Goal: Task Accomplishment & Management: Manage account settings

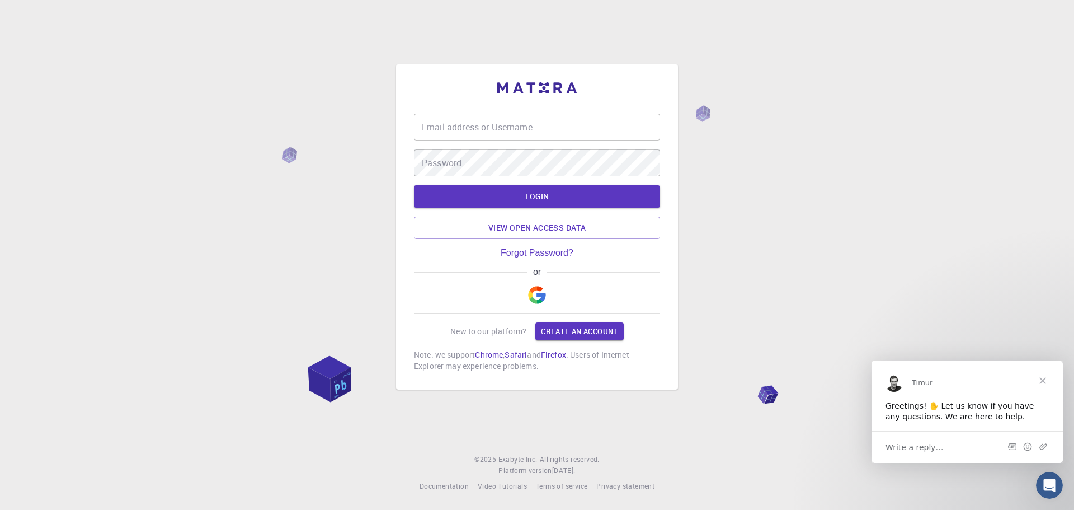
click at [443, 123] on input "Email address or Username" at bounding box center [537, 127] width 246 height 27
type input "[EMAIL_ADDRESS][DOMAIN_NAME]"
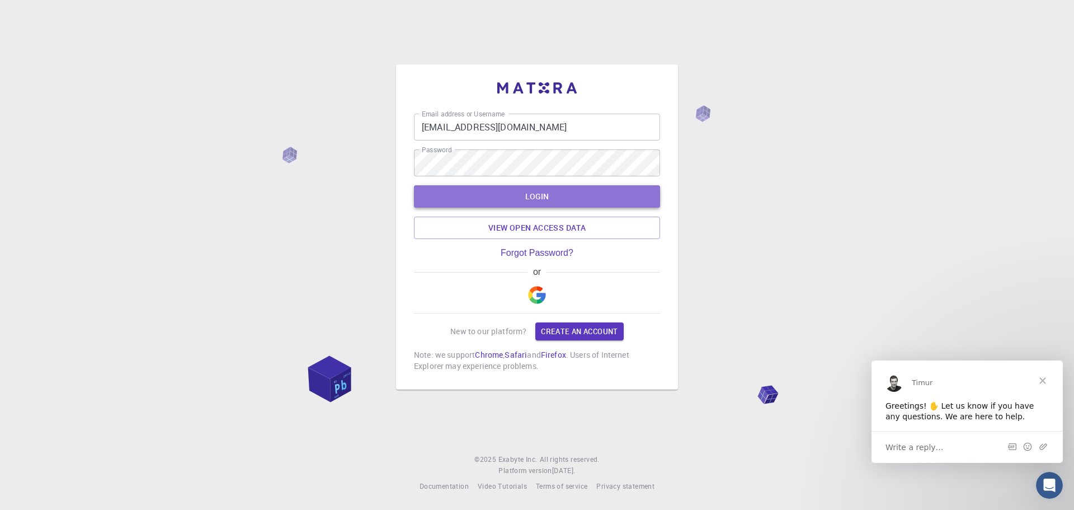
click at [549, 196] on button "LOGIN" at bounding box center [537, 196] width 246 height 22
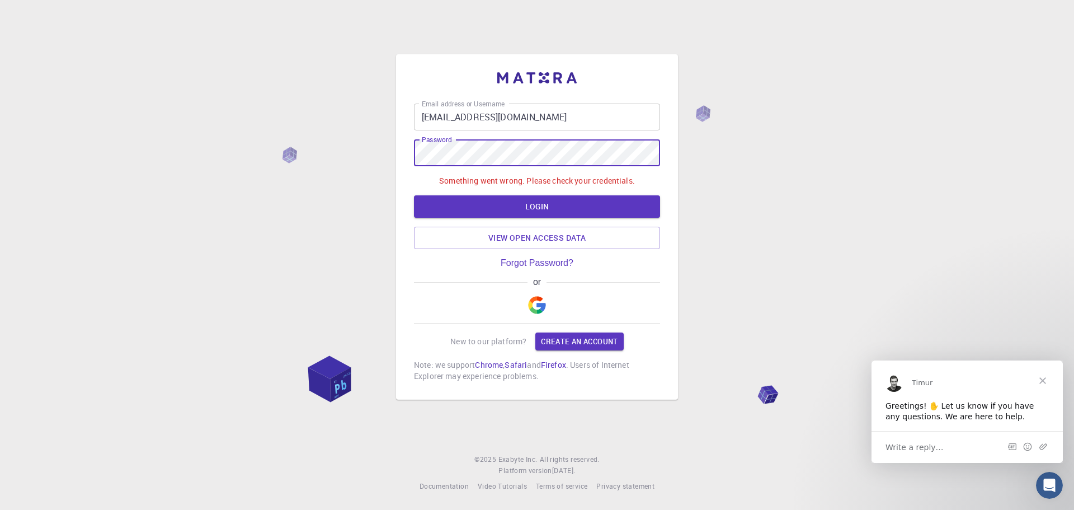
click at [385, 156] on div "Email address or Username [EMAIL_ADDRESS][DOMAIN_NAME] Email address or Usernam…" at bounding box center [537, 255] width 1074 height 510
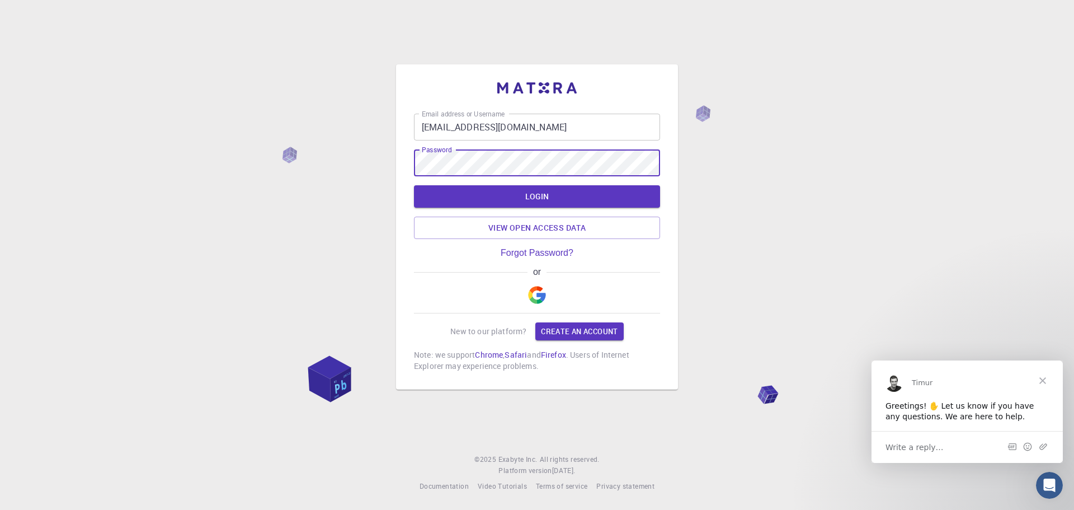
click at [555, 196] on button "LOGIN" at bounding box center [537, 196] width 246 height 22
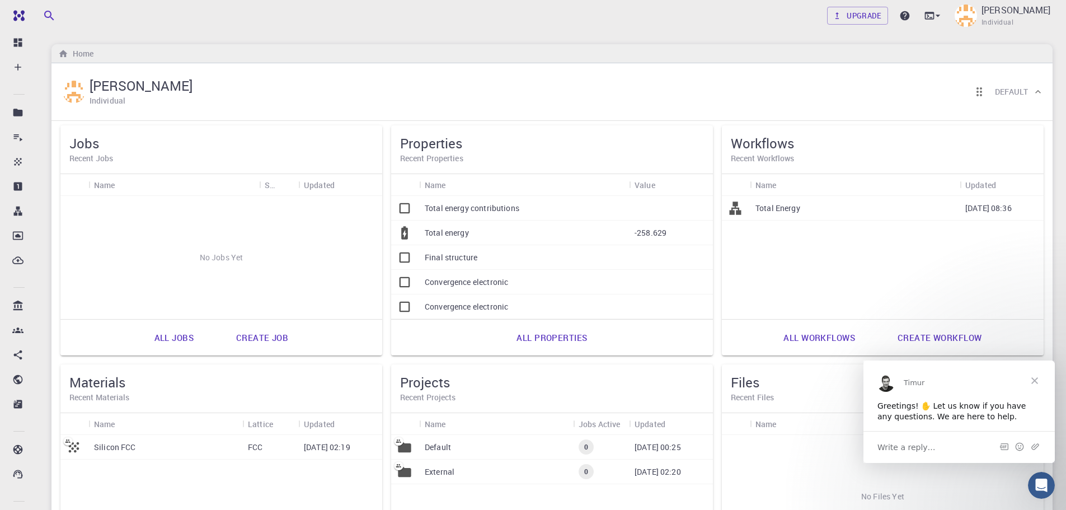
click at [1037, 378] on span "Close" at bounding box center [1034, 380] width 40 height 40
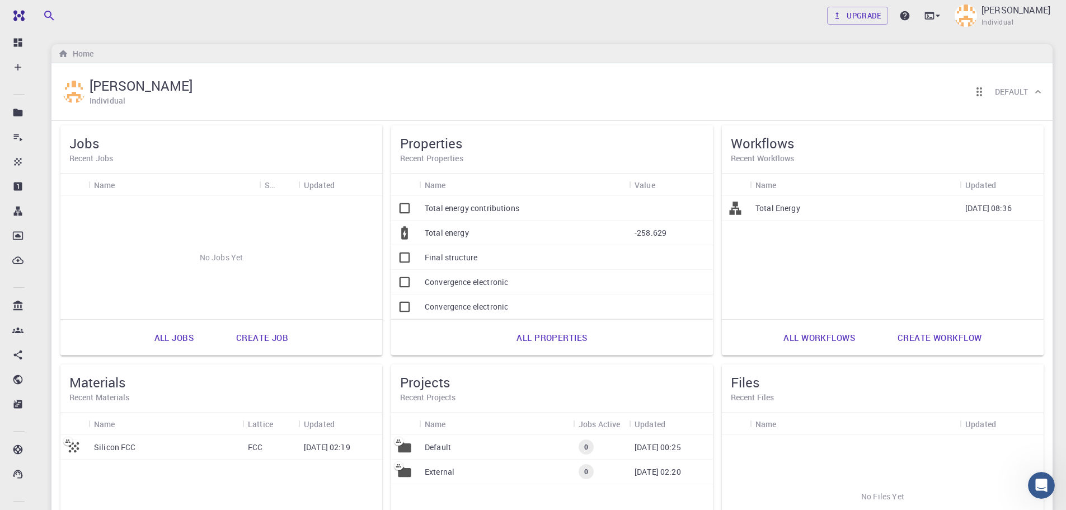
click at [485, 234] on div "Total energy" at bounding box center [524, 232] width 210 height 25
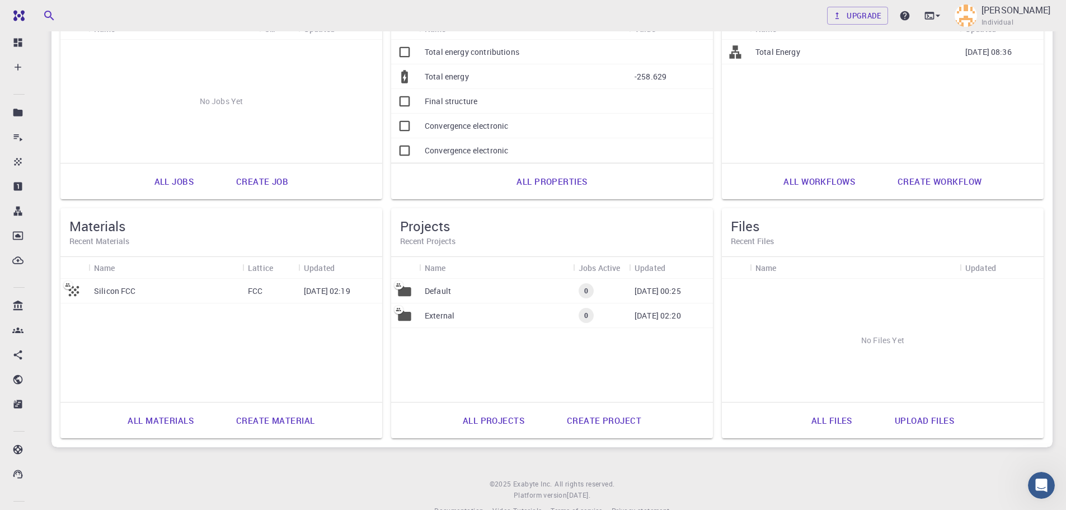
scroll to position [181, 0]
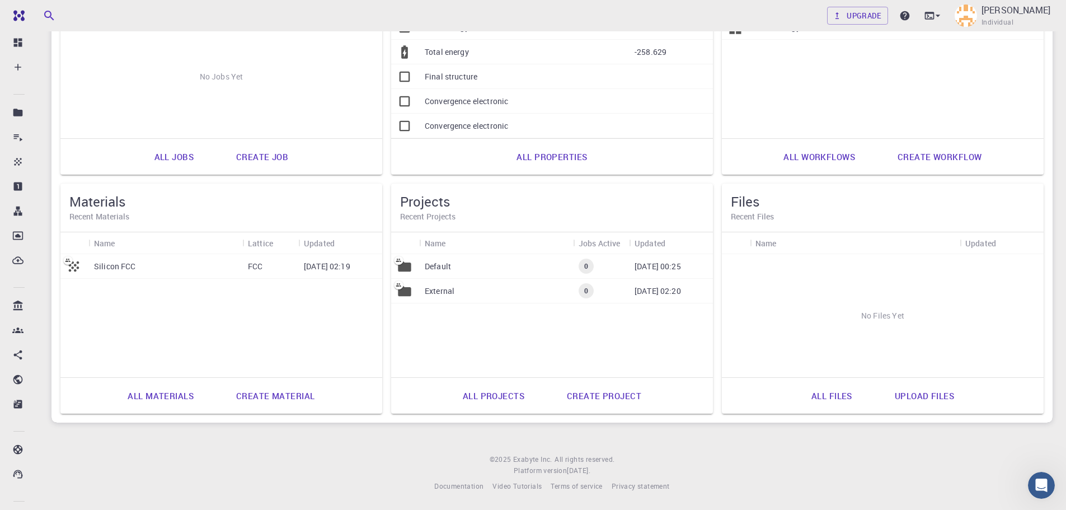
click at [170, 264] on div "Silicon FCC" at bounding box center [165, 266] width 154 height 25
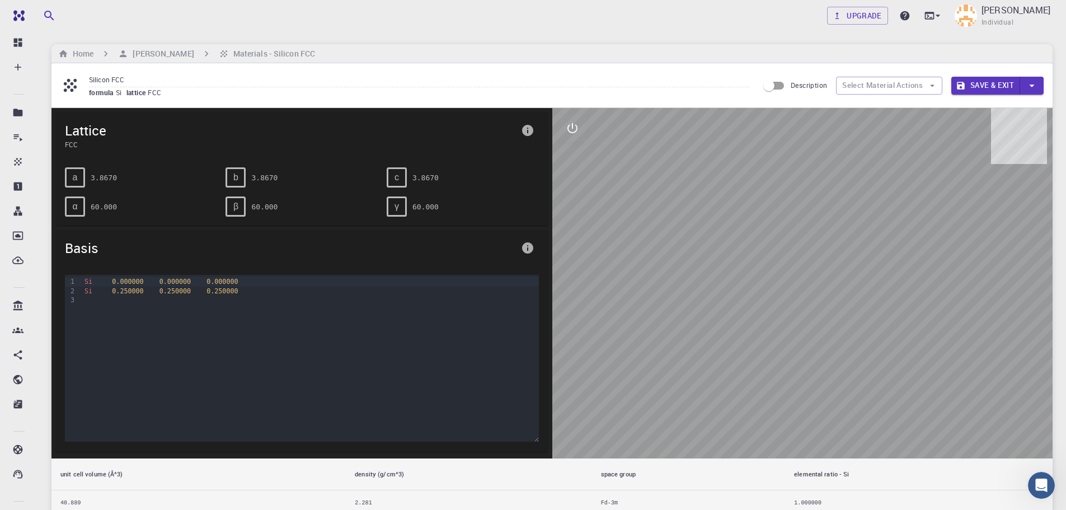
drag, startPoint x: 749, startPoint y: 238, endPoint x: 783, endPoint y: 230, distance: 35.1
click at [650, 238] on div at bounding box center [802, 283] width 501 height 350
drag, startPoint x: 783, startPoint y: 230, endPoint x: 740, endPoint y: 265, distance: 55.7
click at [741, 265] on div at bounding box center [802, 283] width 501 height 350
click at [178, 54] on h6 "[PERSON_NAME]" at bounding box center [160, 54] width 65 height 12
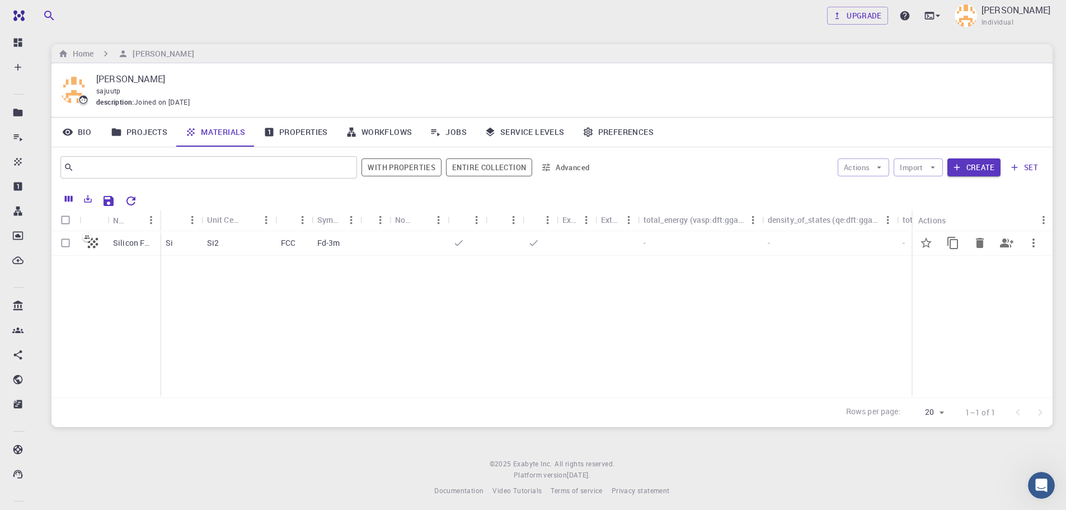
click at [65, 244] on input "Select row" at bounding box center [65, 242] width 21 height 21
checkbox input "true"
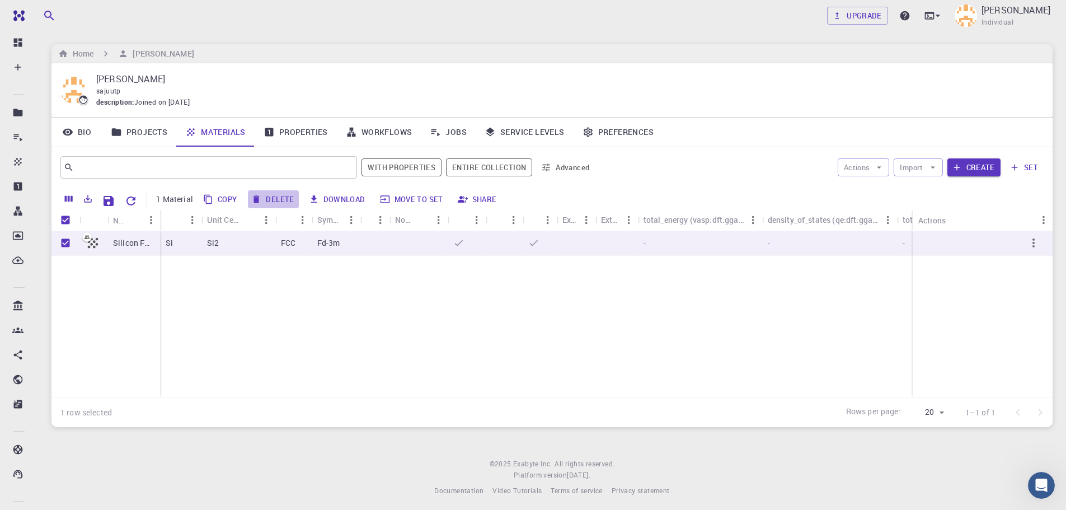
click at [275, 198] on button "Delete" at bounding box center [273, 199] width 50 height 18
checkbox input "false"
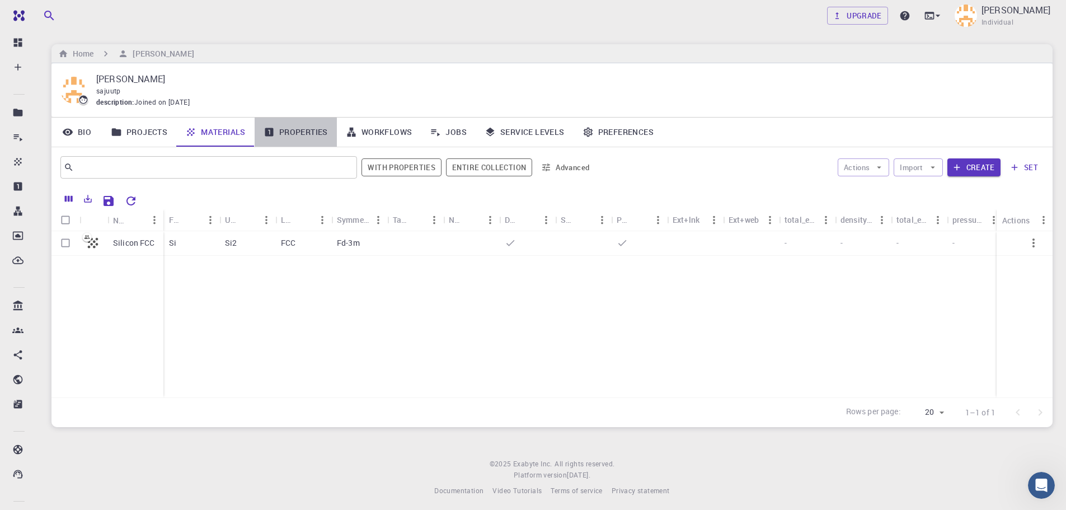
click at [300, 137] on link "Properties" at bounding box center [296, 131] width 82 height 29
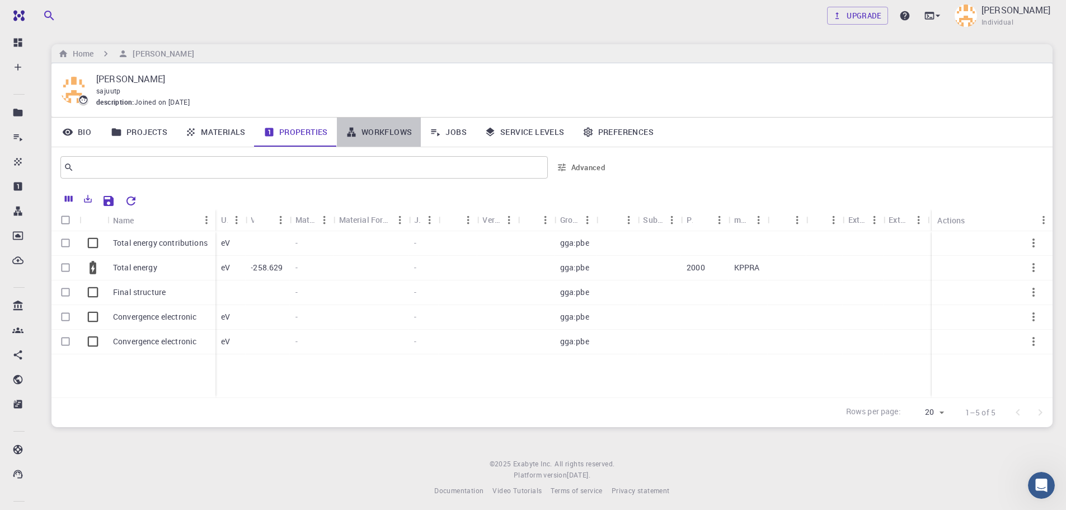
click at [382, 133] on link "Workflows" at bounding box center [379, 131] width 84 height 29
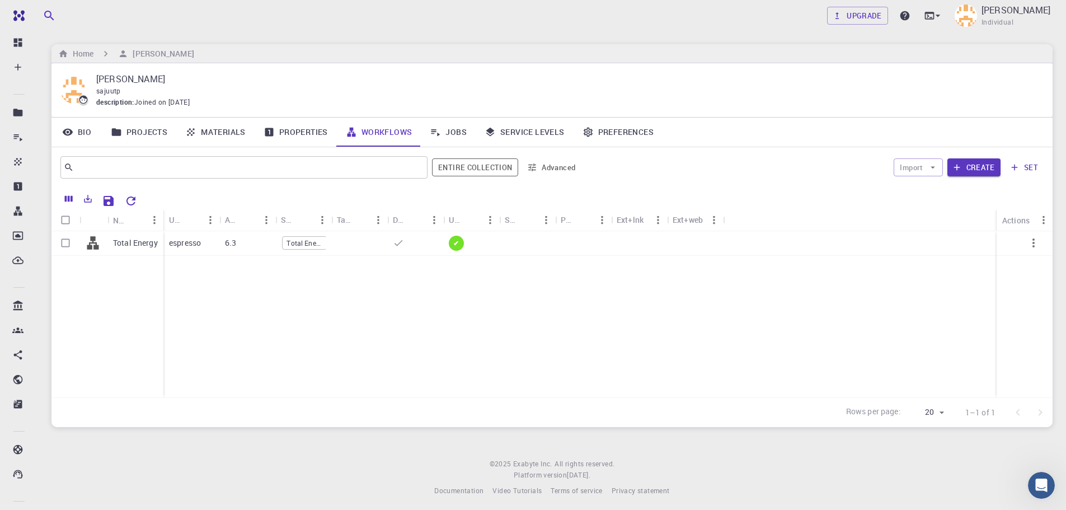
click at [454, 126] on link "Jobs" at bounding box center [448, 131] width 55 height 29
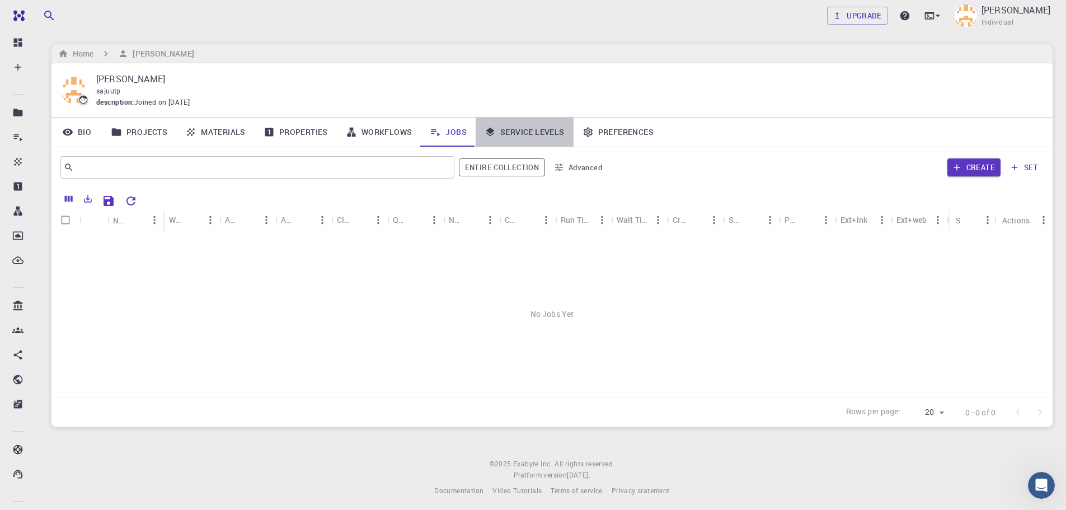
click at [525, 134] on link "Service Levels" at bounding box center [525, 131] width 98 height 29
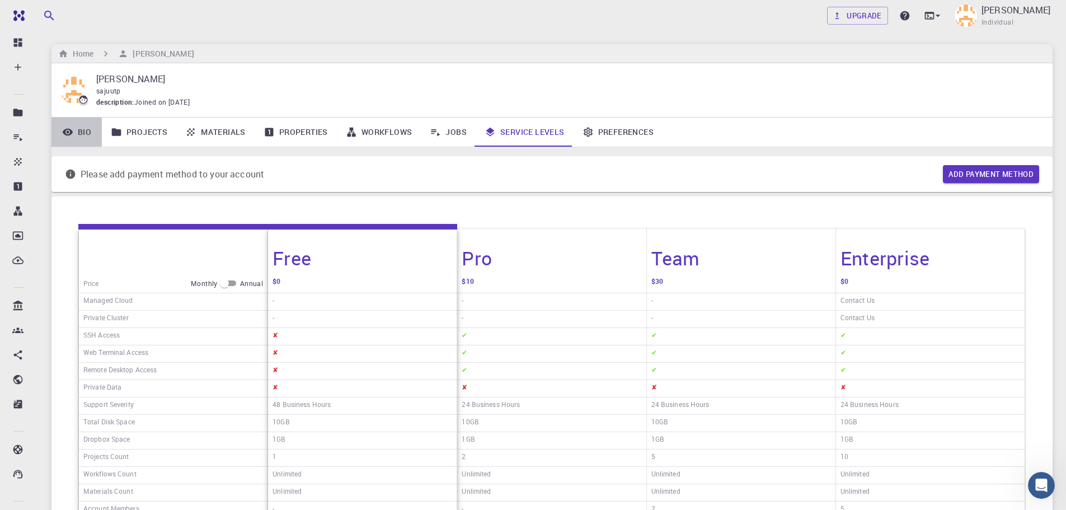
click at [81, 129] on link "Bio" at bounding box center [76, 131] width 50 height 29
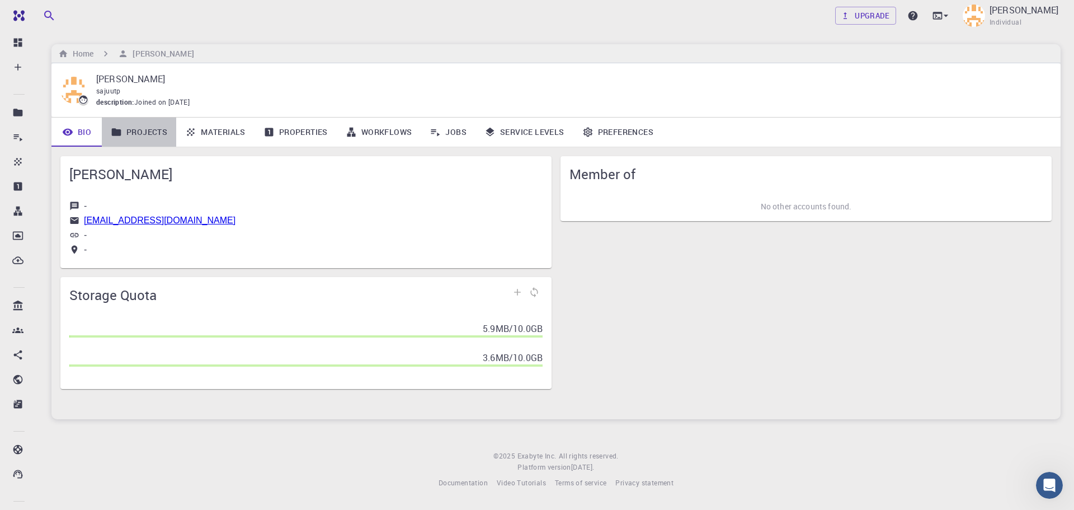
click at [152, 132] on link "Projects" at bounding box center [139, 131] width 74 height 29
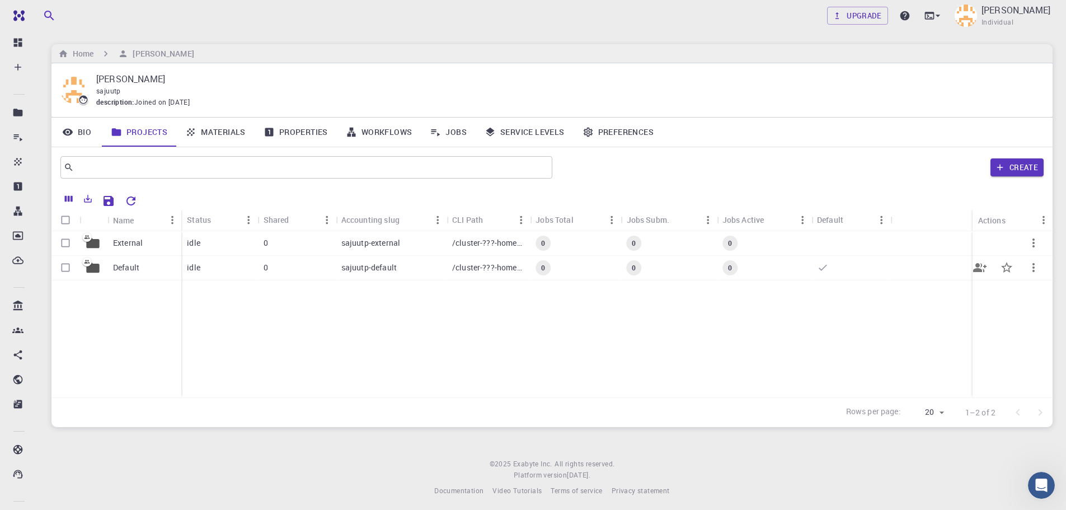
click at [63, 265] on input "Select row" at bounding box center [65, 267] width 21 height 21
checkbox input "true"
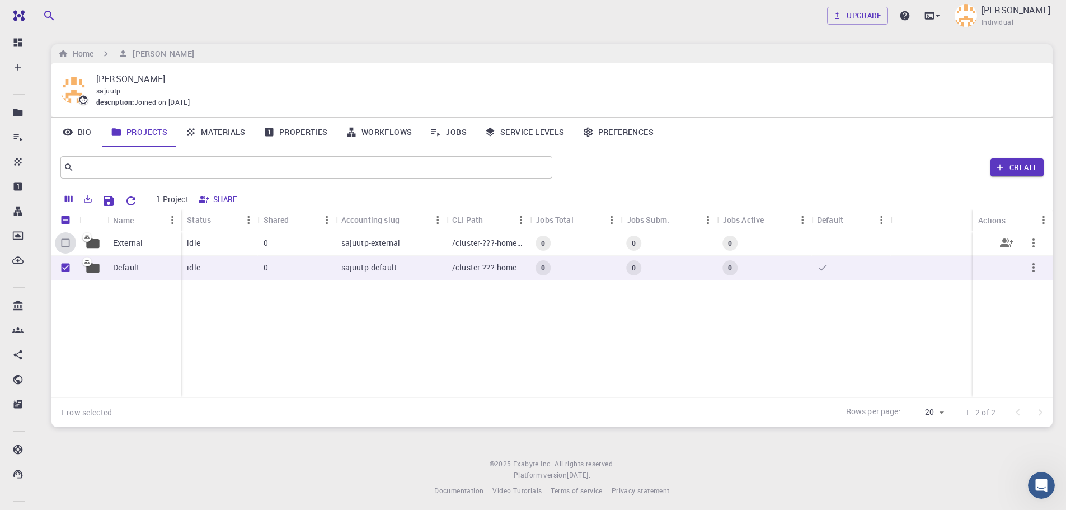
click at [65, 246] on input "Select row" at bounding box center [65, 242] width 21 height 21
checkbox input "true"
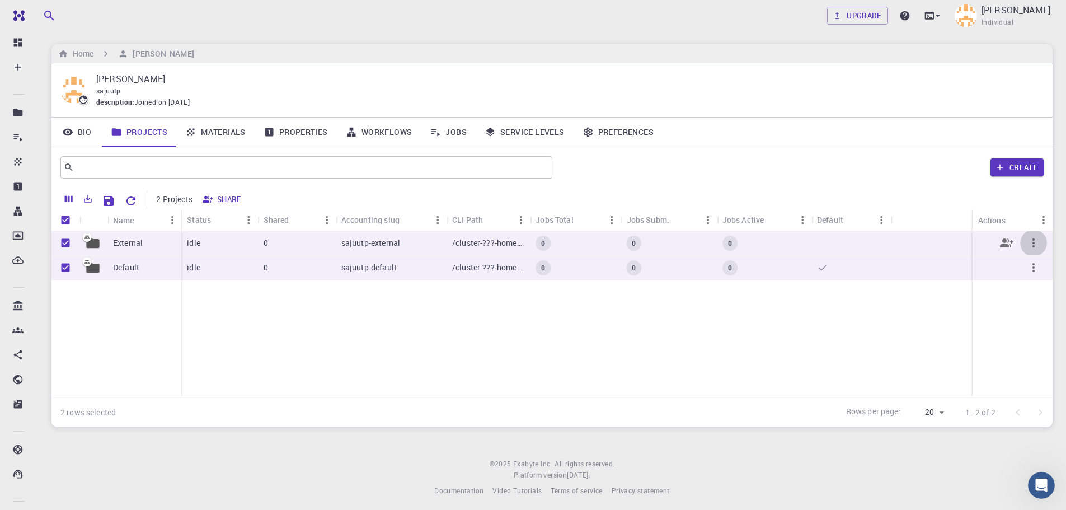
click at [1035, 241] on icon "button" at bounding box center [1033, 242] width 13 height 13
click at [906, 328] on div at bounding box center [533, 255] width 1066 height 510
click at [1037, 268] on icon "button" at bounding box center [1033, 267] width 13 height 13
click at [819, 326] on div at bounding box center [533, 255] width 1066 height 510
click at [67, 266] on input "Unselect row" at bounding box center [65, 267] width 21 height 21
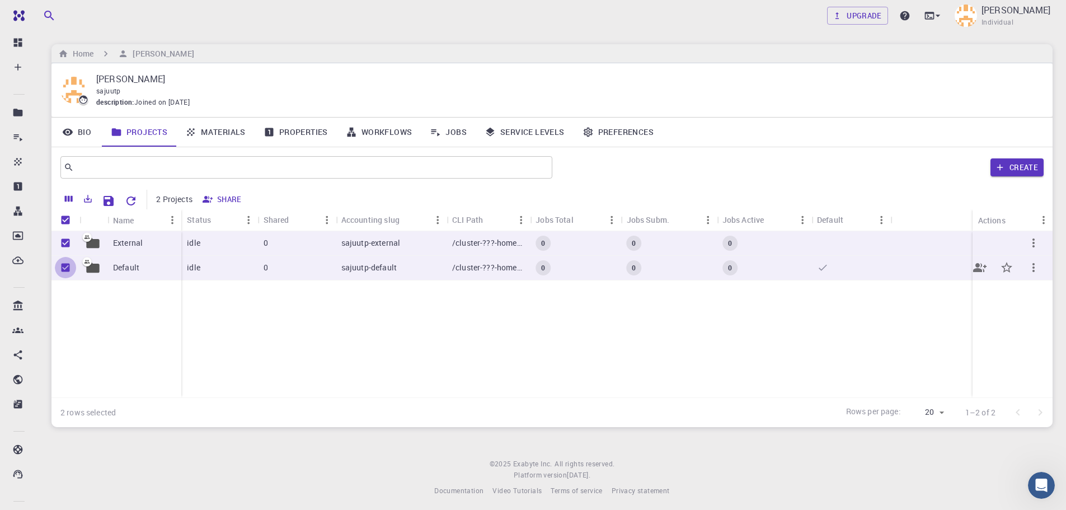
checkbox input "false"
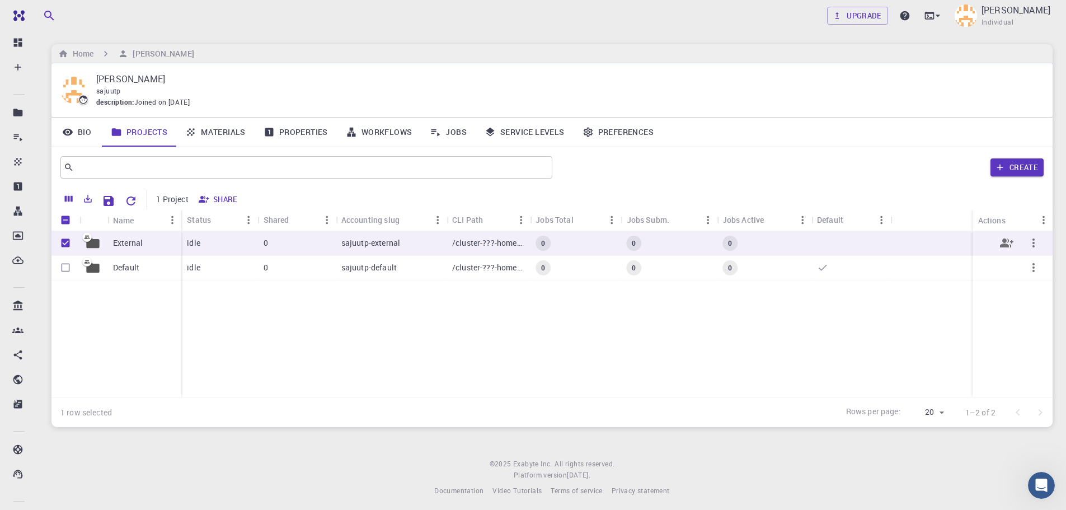
click at [64, 242] on input "Unselect row" at bounding box center [65, 242] width 21 height 21
checkbox input "false"
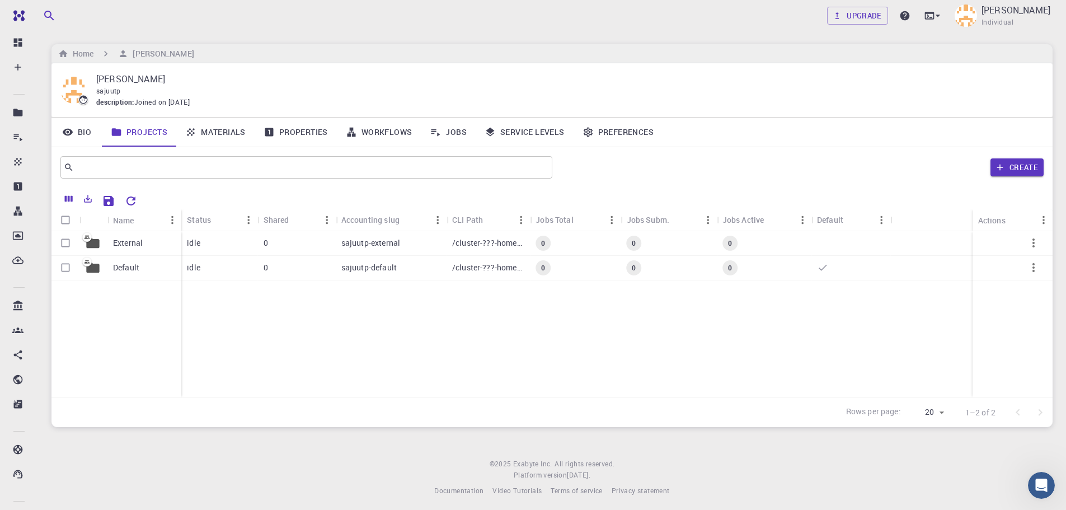
click at [218, 134] on link "Materials" at bounding box center [215, 131] width 78 height 29
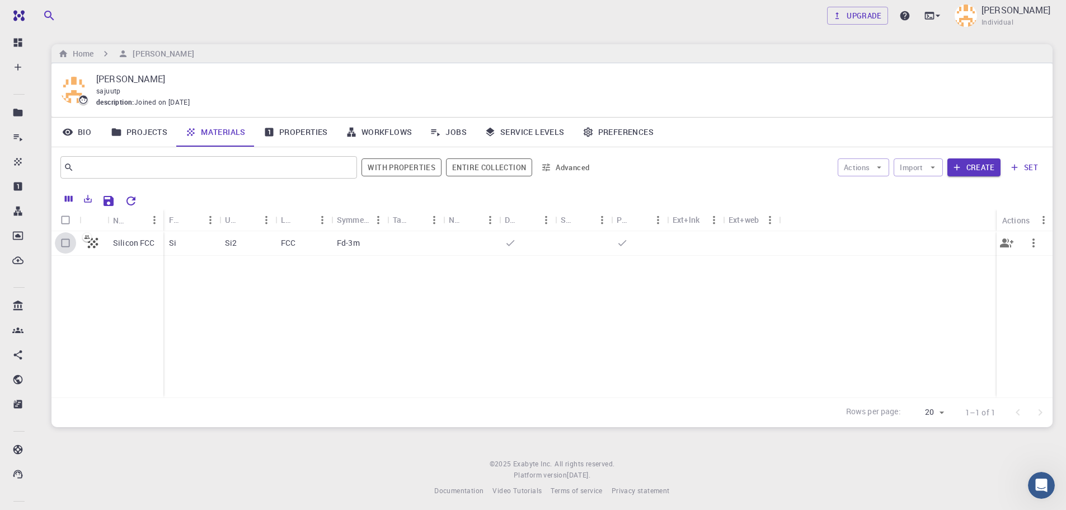
click at [63, 241] on input "Select row" at bounding box center [65, 242] width 21 height 21
checkbox input "true"
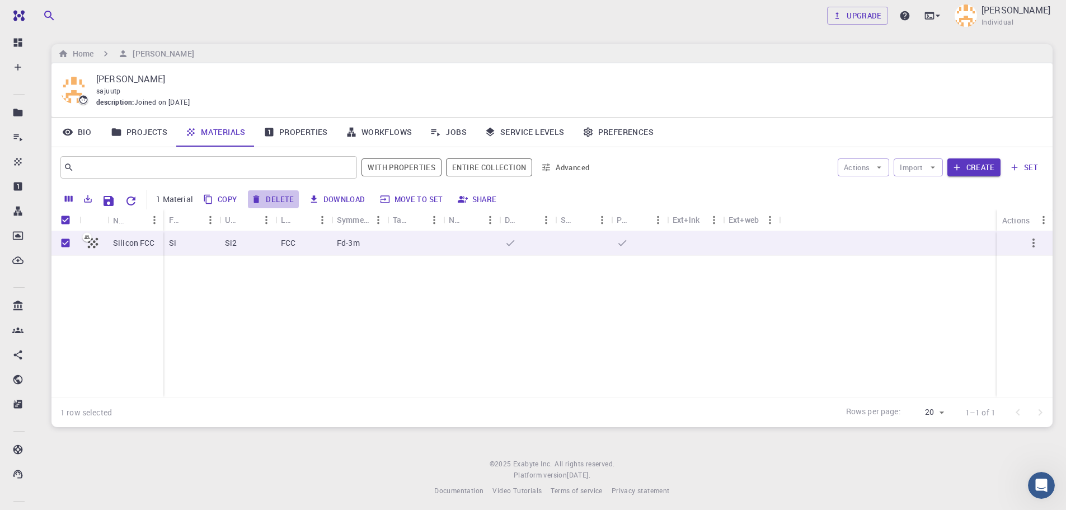
click at [282, 197] on button "Delete" at bounding box center [273, 199] width 50 height 18
checkbox input "false"
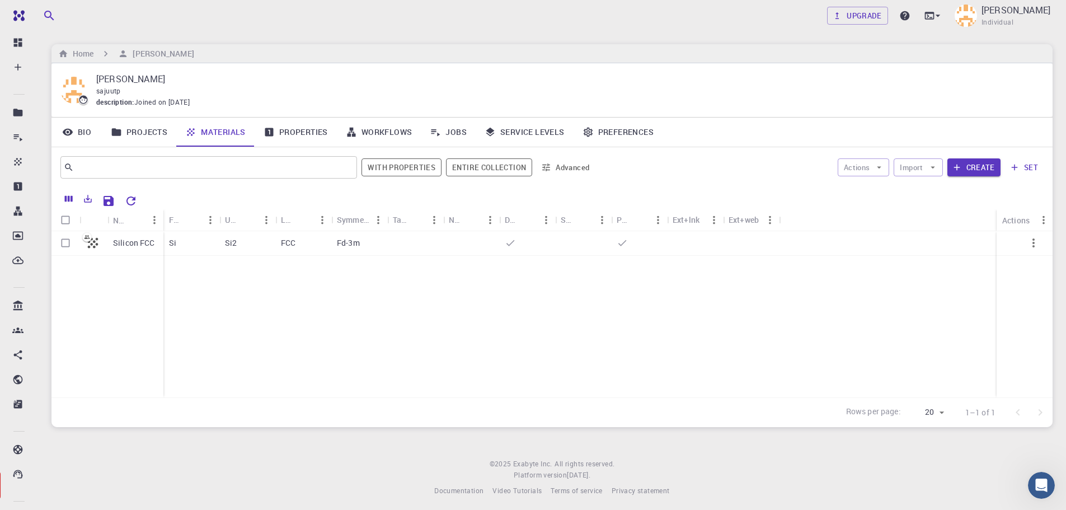
click at [299, 130] on link "Properties" at bounding box center [296, 131] width 82 height 29
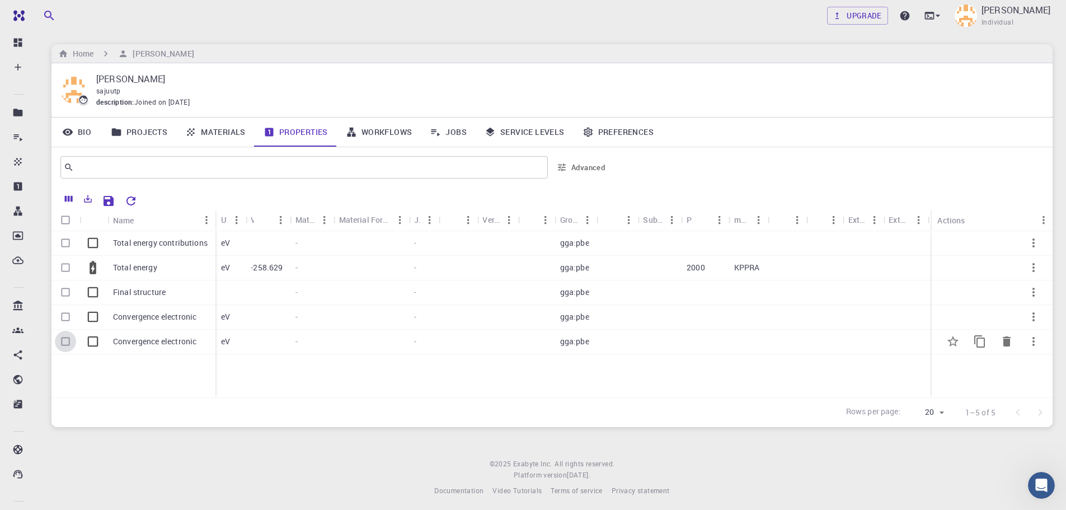
click at [64, 340] on input "Select row" at bounding box center [65, 341] width 21 height 21
checkbox input "true"
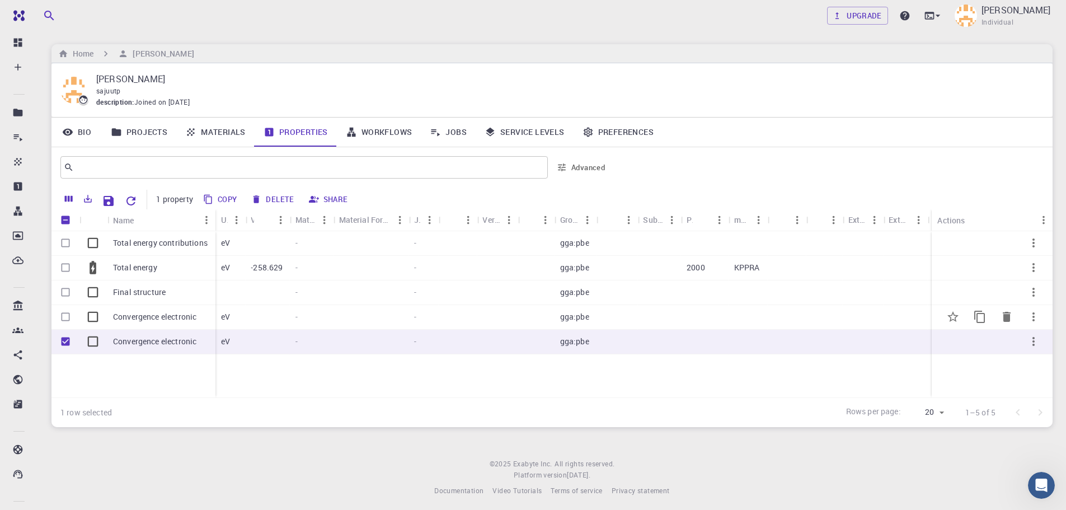
click at [66, 317] on input "Select row" at bounding box center [65, 316] width 21 height 21
checkbox input "true"
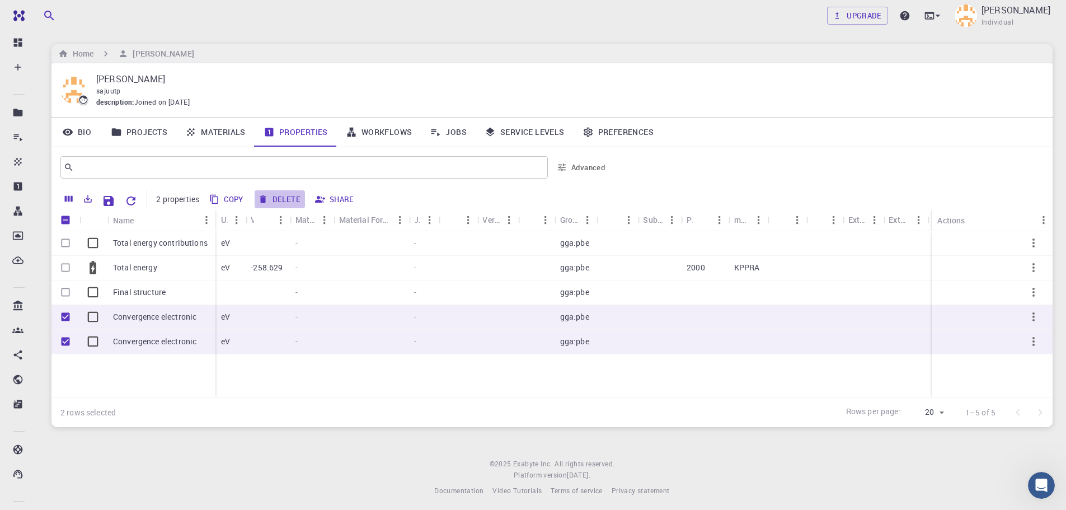
click at [284, 199] on button "Delete" at bounding box center [280, 199] width 50 height 18
click at [66, 291] on input "Select row" at bounding box center [65, 291] width 21 height 21
checkbox input "true"
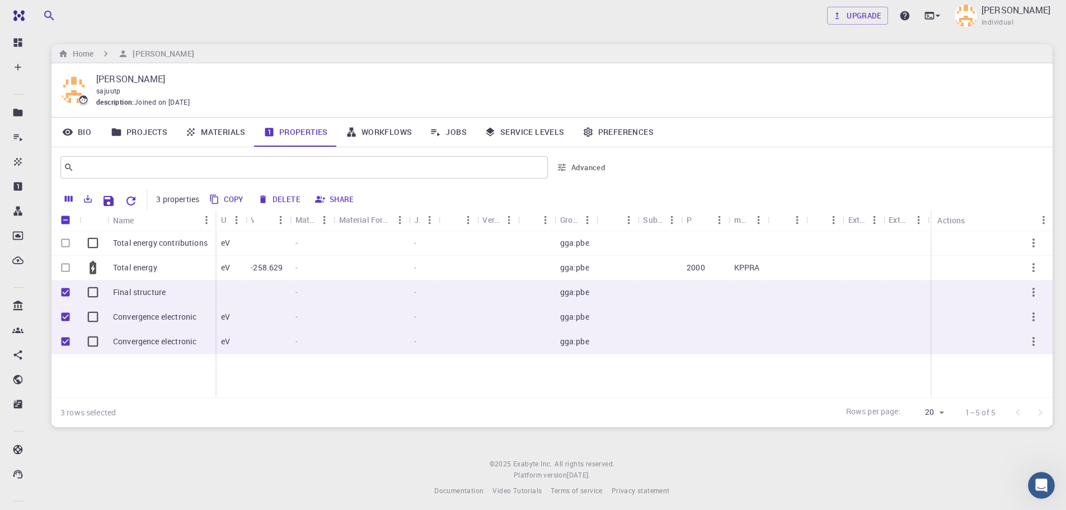
click at [288, 195] on button "Delete" at bounding box center [280, 199] width 50 height 18
click at [72, 268] on input "Select row" at bounding box center [65, 267] width 21 height 21
checkbox input "true"
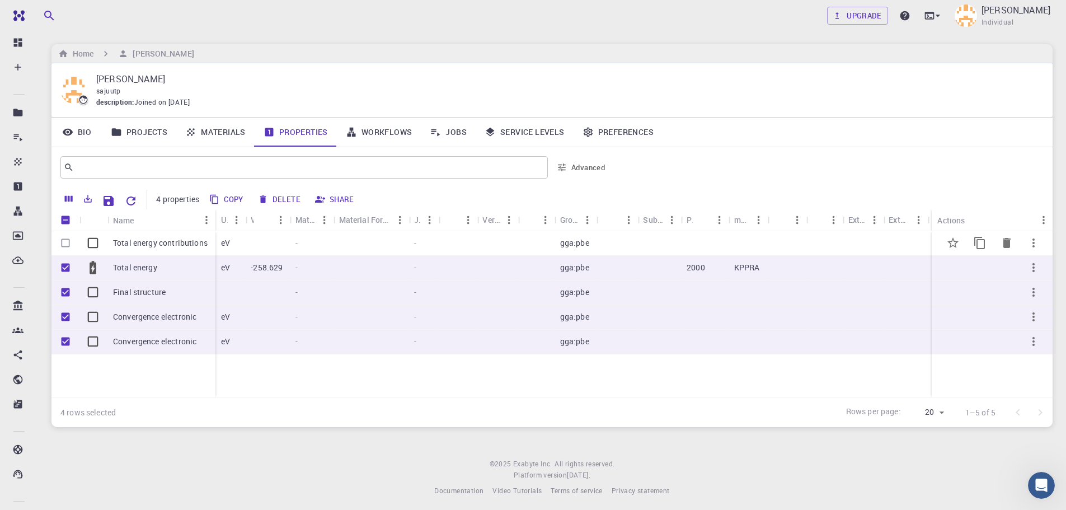
click at [65, 252] on input "Select row" at bounding box center [65, 242] width 21 height 21
checkbox input "true"
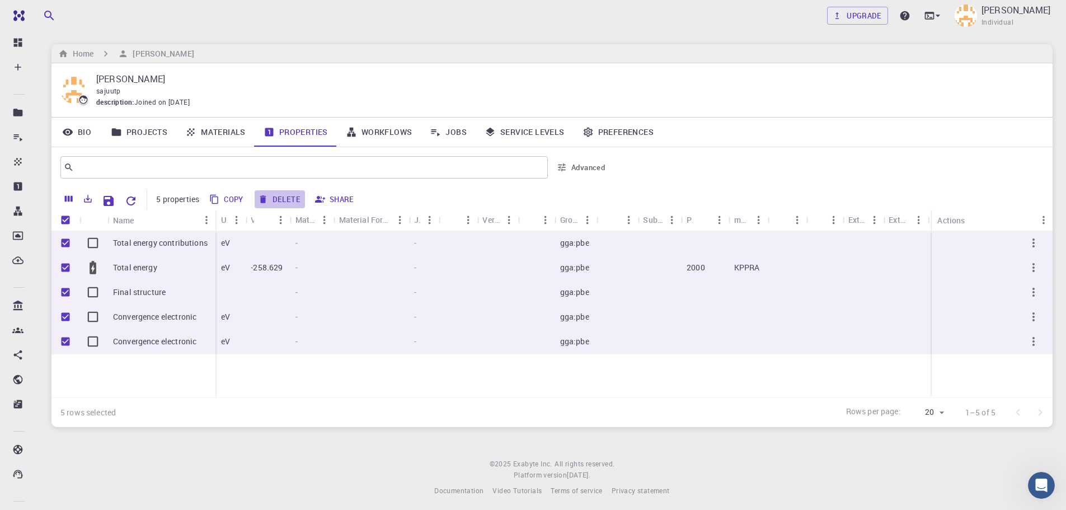
click at [279, 201] on button "Delete" at bounding box center [280, 199] width 50 height 18
click at [1008, 341] on icon "Delete" at bounding box center [1007, 341] width 8 height 10
click at [1007, 315] on icon "Delete" at bounding box center [1007, 317] width 8 height 10
click at [1010, 288] on icon "Delete" at bounding box center [1007, 292] width 8 height 10
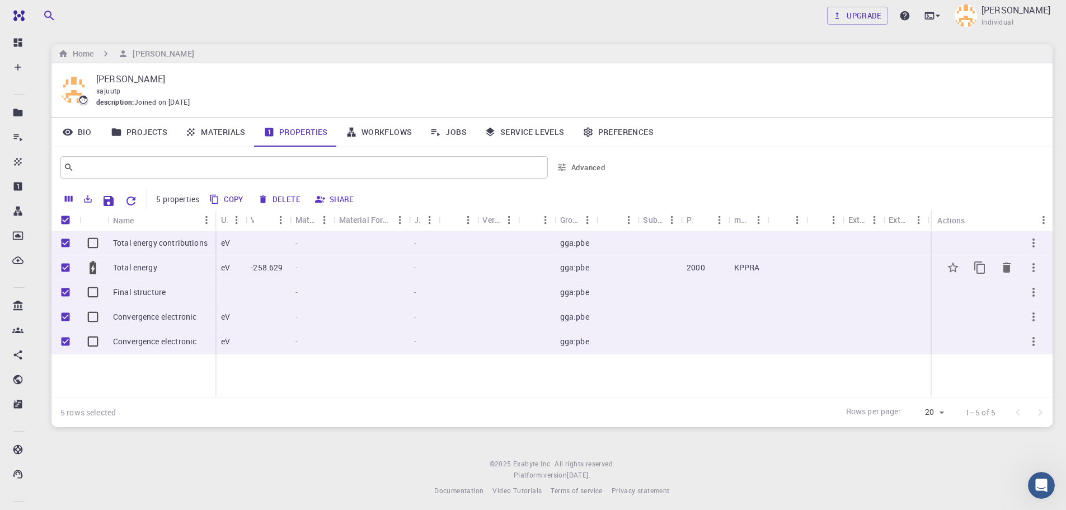
click at [1009, 264] on div "Delete" at bounding box center [992, 314] width 121 height 166
click at [1009, 264] on icon "Delete" at bounding box center [1007, 267] width 8 height 10
click at [1003, 236] on div "Delete" at bounding box center [992, 314] width 121 height 166
click at [1012, 243] on icon "Delete" at bounding box center [1006, 242] width 13 height 13
click at [397, 134] on link "Workflows" at bounding box center [379, 131] width 84 height 29
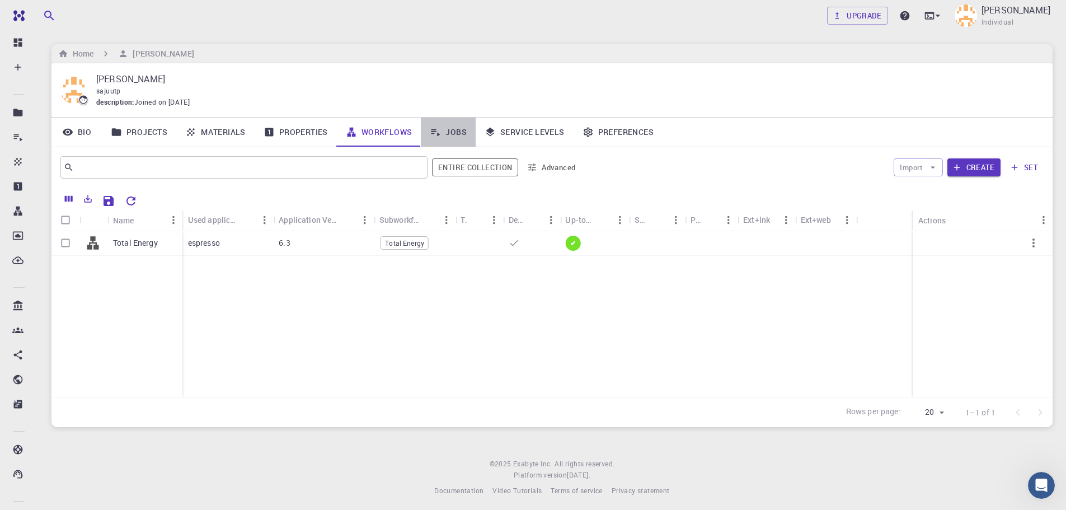
click at [446, 130] on link "Jobs" at bounding box center [448, 131] width 55 height 29
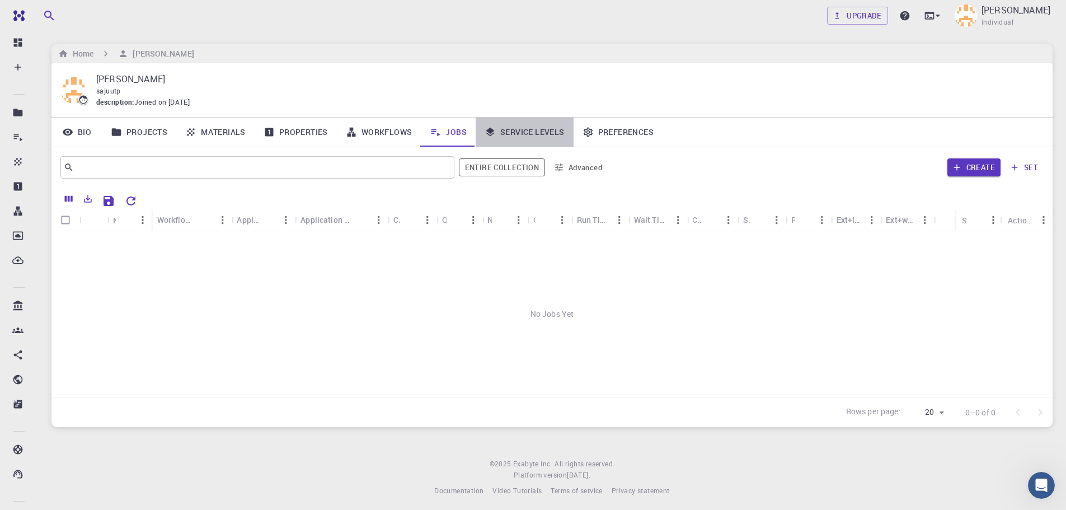
click at [506, 131] on link "Service Levels" at bounding box center [525, 131] width 98 height 29
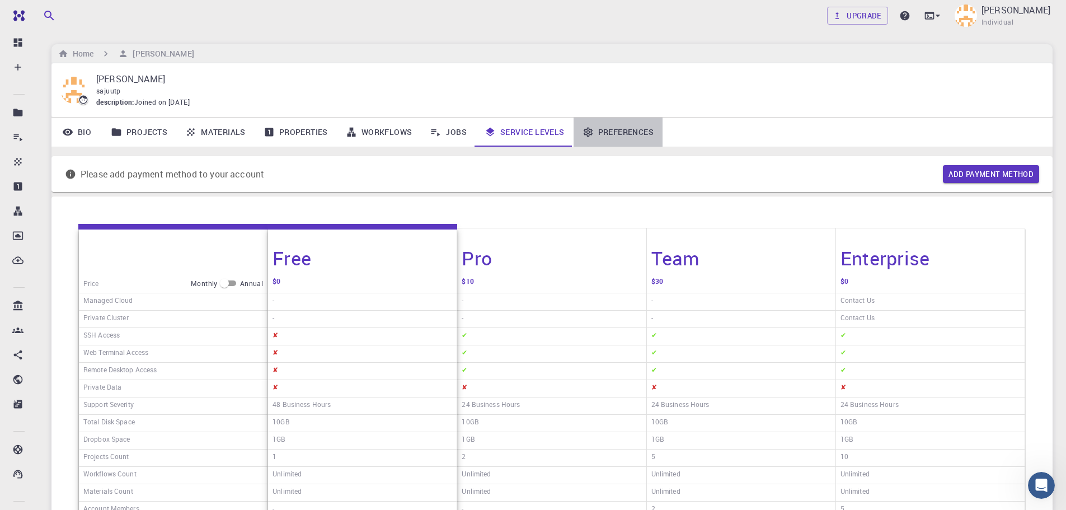
click at [609, 130] on link "Preferences" at bounding box center [617, 131] width 89 height 29
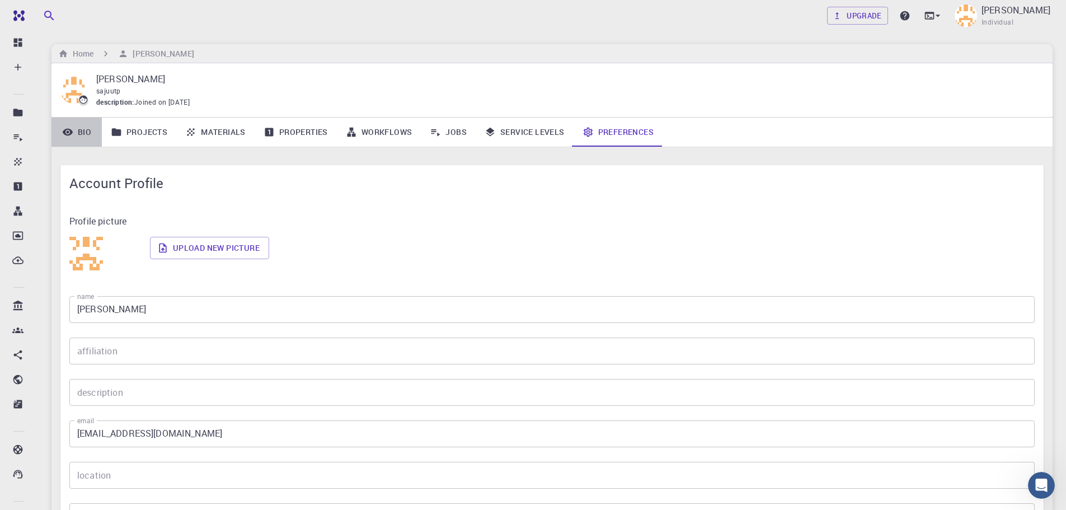
click at [85, 131] on link "Bio" at bounding box center [76, 131] width 50 height 29
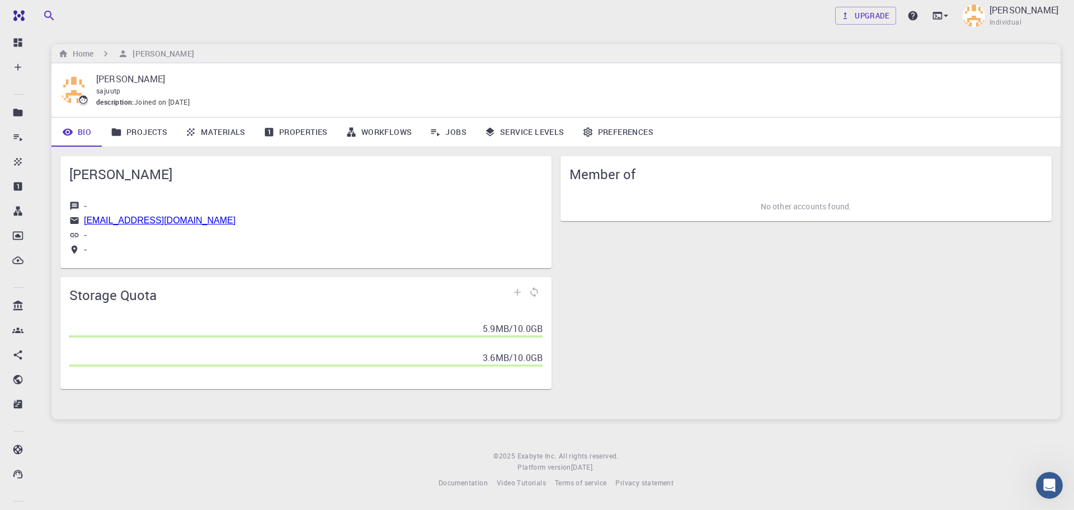
click at [138, 133] on link "Projects" at bounding box center [139, 131] width 74 height 29
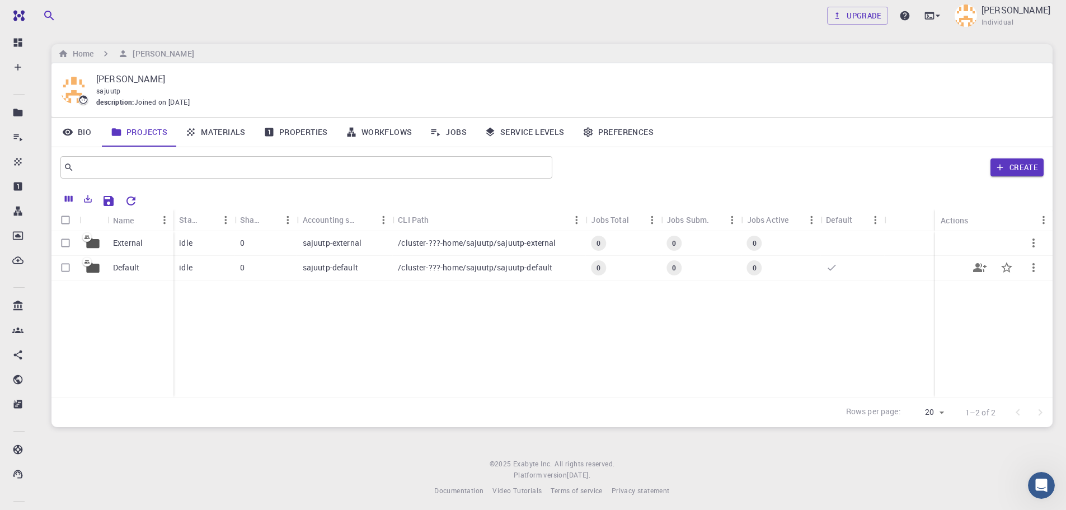
click at [1037, 265] on icon "button" at bounding box center [1033, 267] width 13 height 13
click at [1035, 242] on div at bounding box center [533, 255] width 1066 height 510
click at [1033, 243] on icon "button" at bounding box center [1033, 242] width 2 height 9
click at [713, 340] on div at bounding box center [533, 255] width 1066 height 510
click at [65, 266] on input "Select row" at bounding box center [65, 267] width 21 height 21
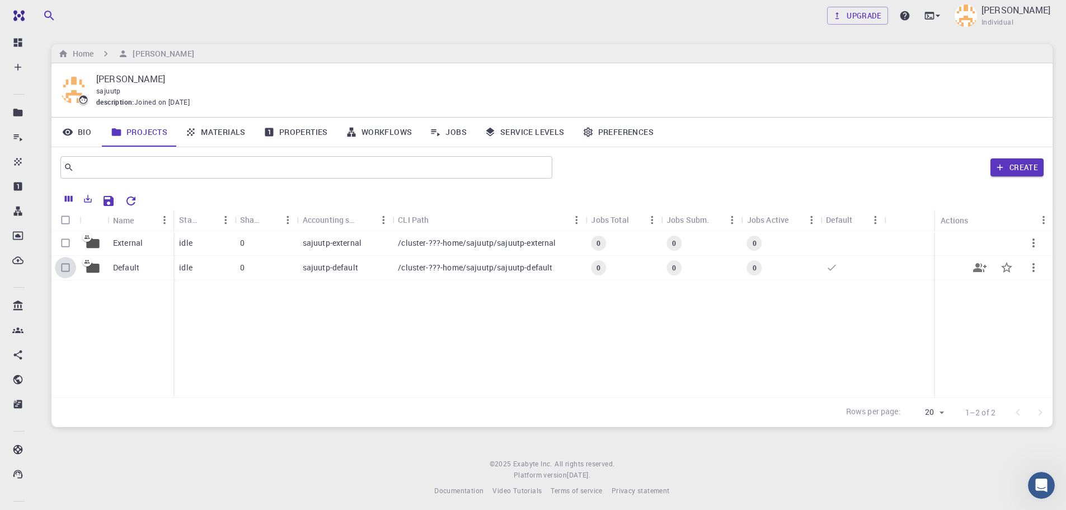
checkbox input "true"
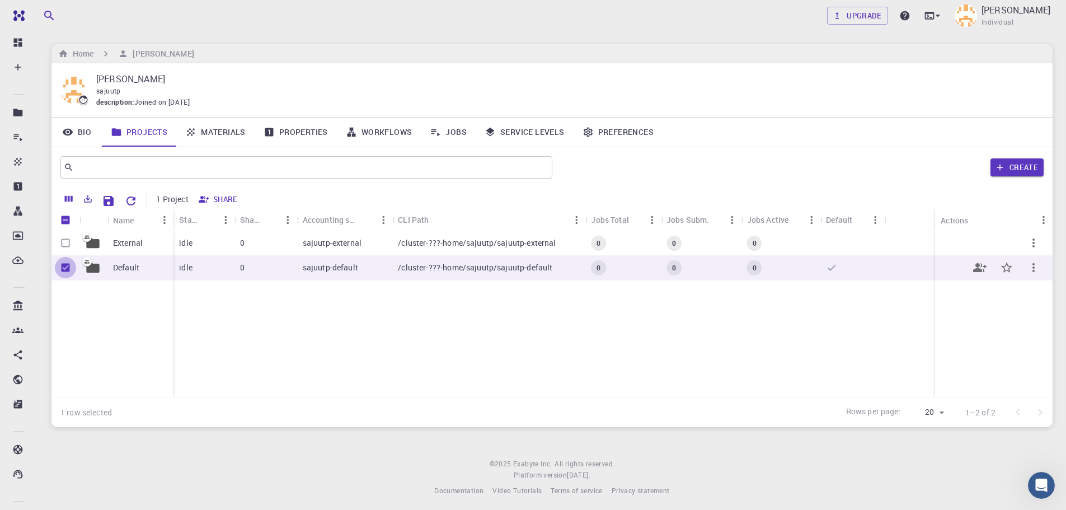
click at [67, 269] on input "Unselect row" at bounding box center [65, 267] width 21 height 21
checkbox input "false"
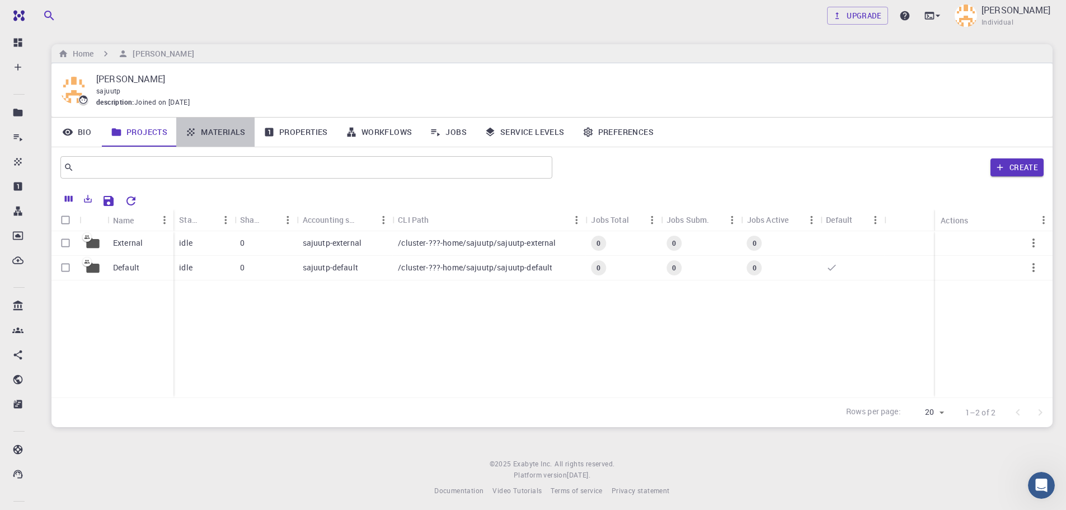
click at [227, 137] on link "Materials" at bounding box center [215, 131] width 78 height 29
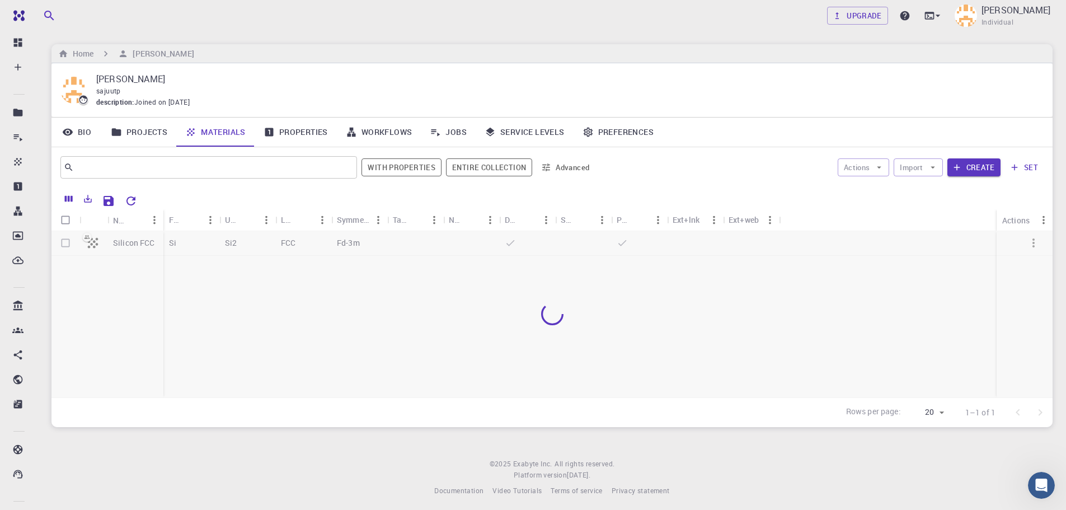
click at [296, 135] on link "Properties" at bounding box center [296, 131] width 82 height 29
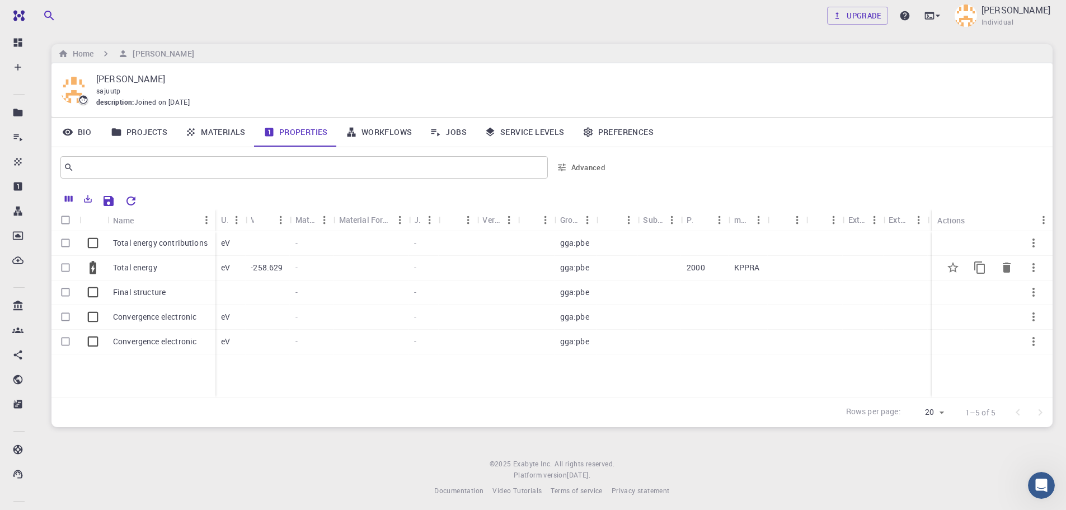
click at [167, 268] on div "Total energy" at bounding box center [161, 268] width 108 height 25
click at [381, 135] on link "Workflows" at bounding box center [379, 131] width 84 height 29
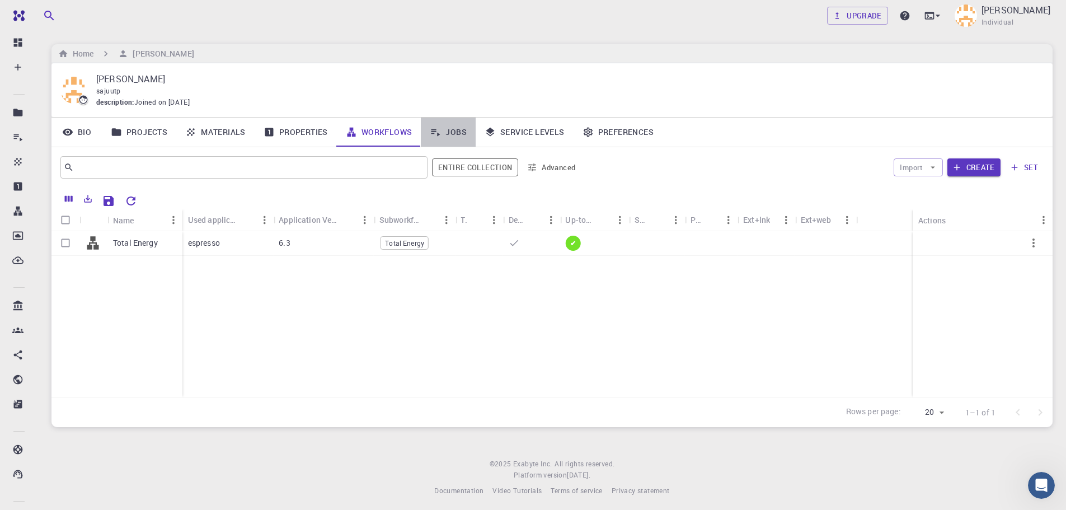
click at [457, 134] on link "Jobs" at bounding box center [448, 131] width 55 height 29
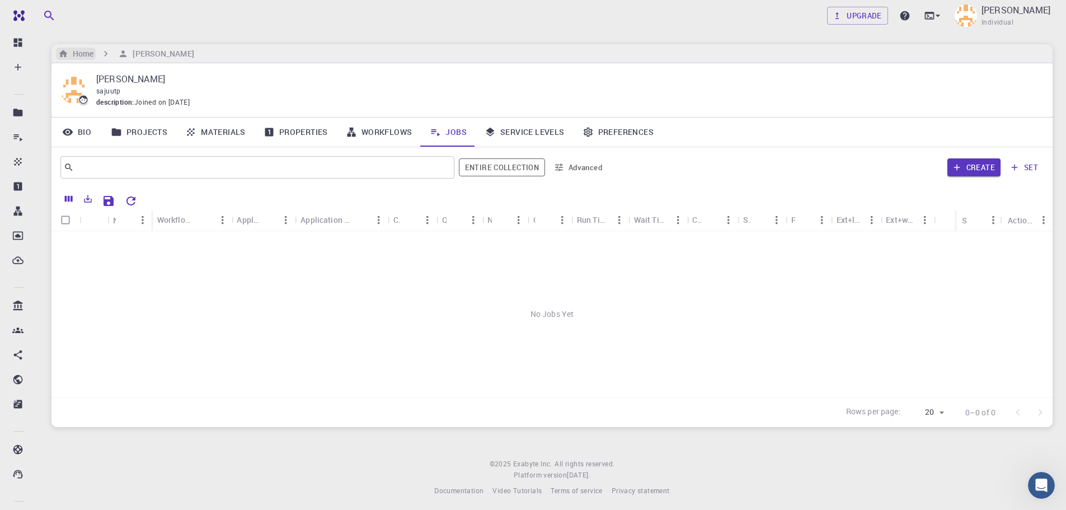
click at [86, 50] on h6 "Home" at bounding box center [80, 54] width 25 height 12
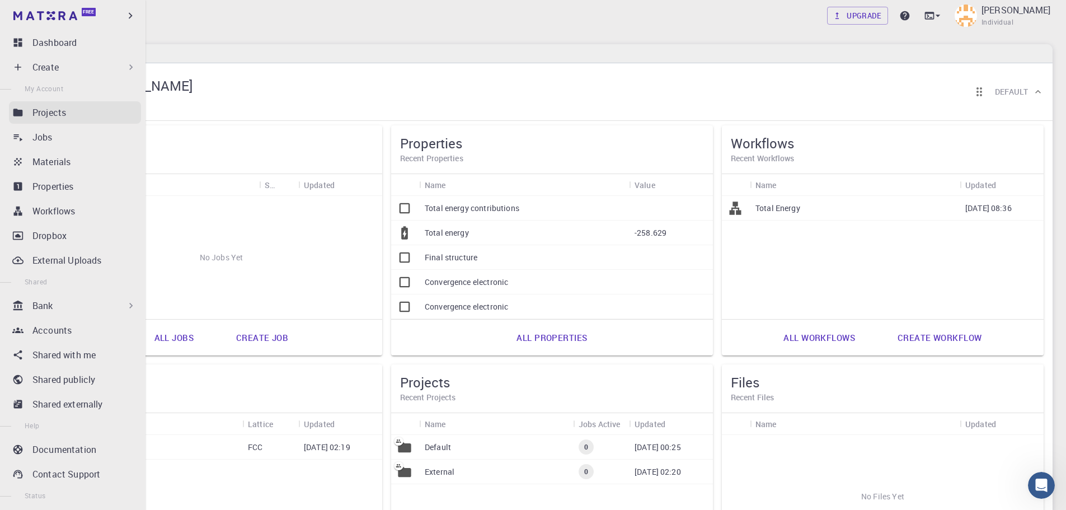
click at [63, 114] on p "Projects" at bounding box center [49, 112] width 34 height 13
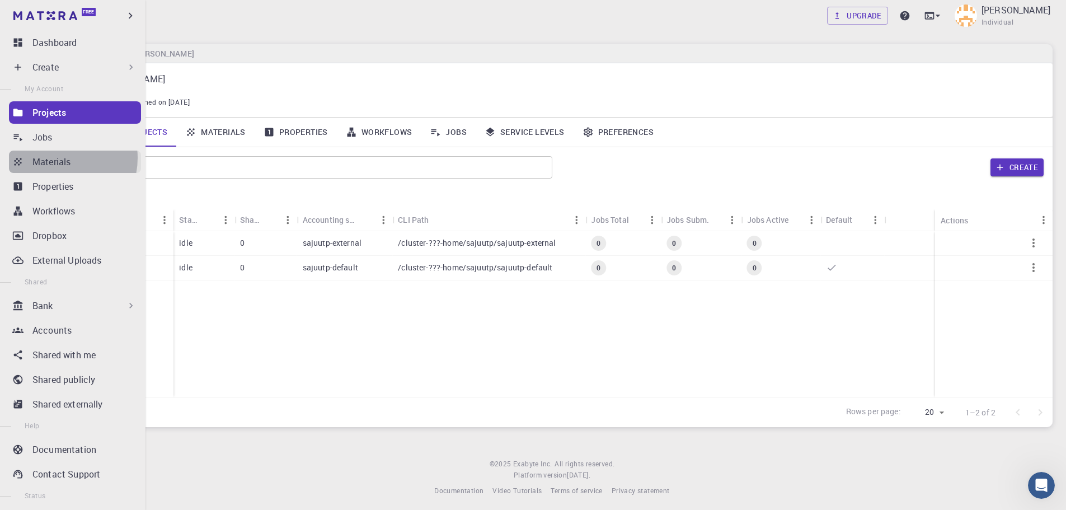
click at [58, 158] on p "Materials" at bounding box center [51, 161] width 38 height 13
